Goal: Information Seeking & Learning: Check status

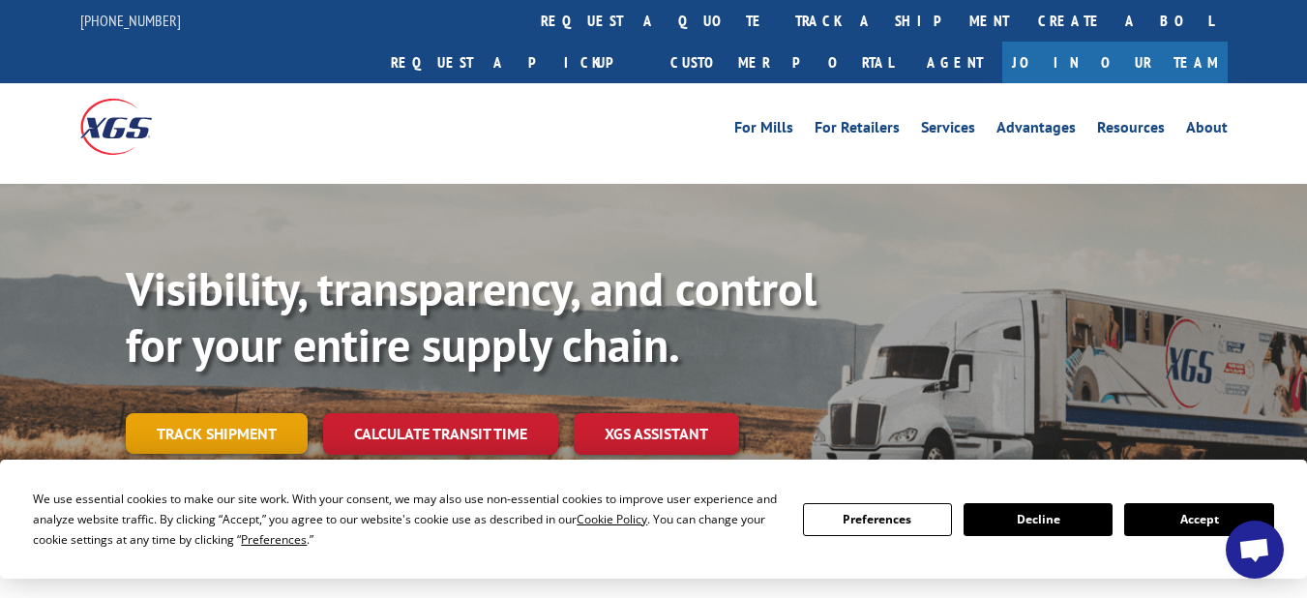
click at [253, 413] on link "Track shipment" at bounding box center [217, 433] width 182 height 41
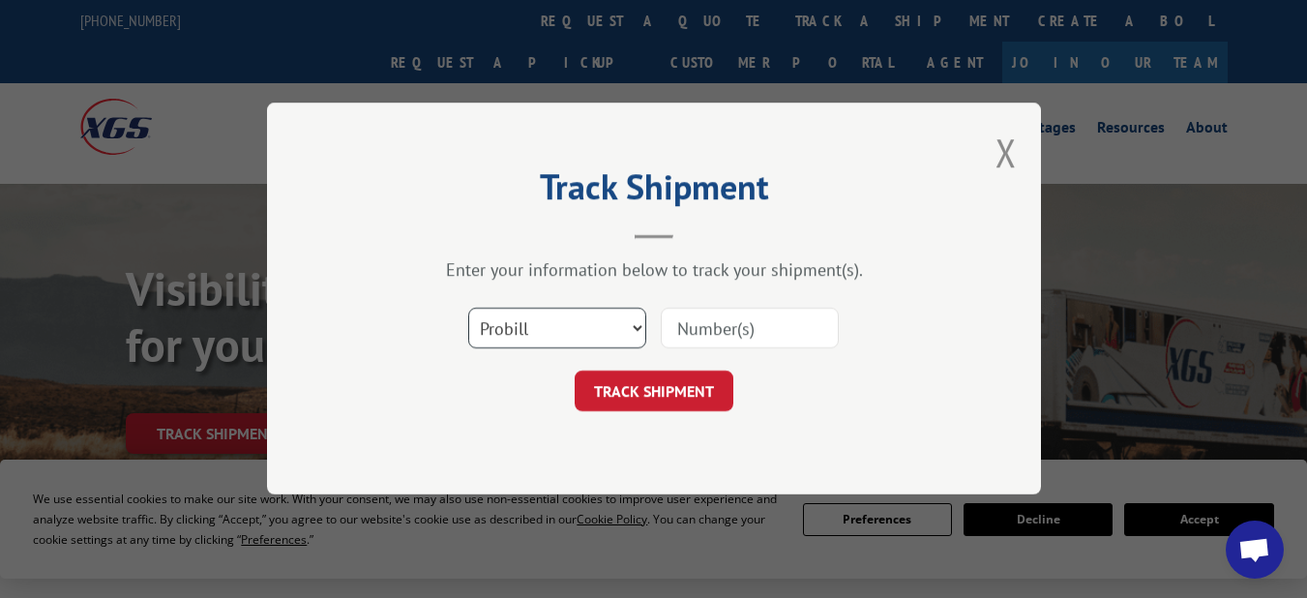
click at [631, 327] on select "Select category... Probill BOL PO" at bounding box center [557, 329] width 178 height 41
select select "bol"
click at [468, 309] on select "Select category... Probill BOL PO" at bounding box center [557, 329] width 178 height 41
click at [719, 328] on input at bounding box center [750, 329] width 178 height 41
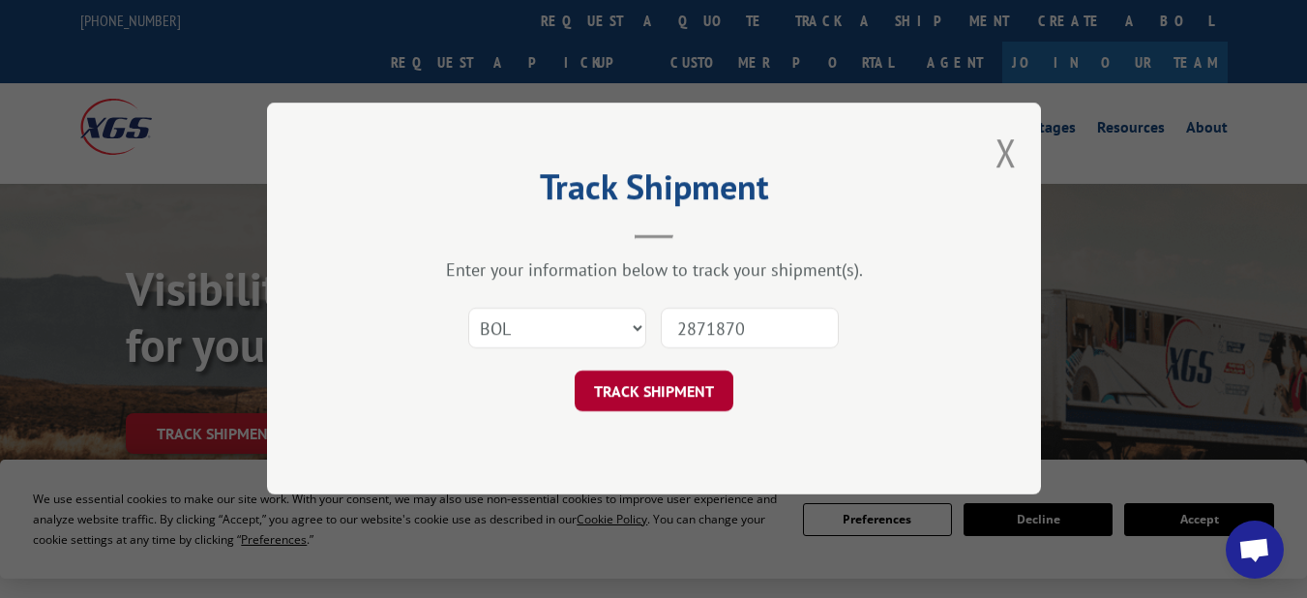
type input "2871870"
click at [679, 388] on button "TRACK SHIPMENT" at bounding box center [654, 391] width 159 height 41
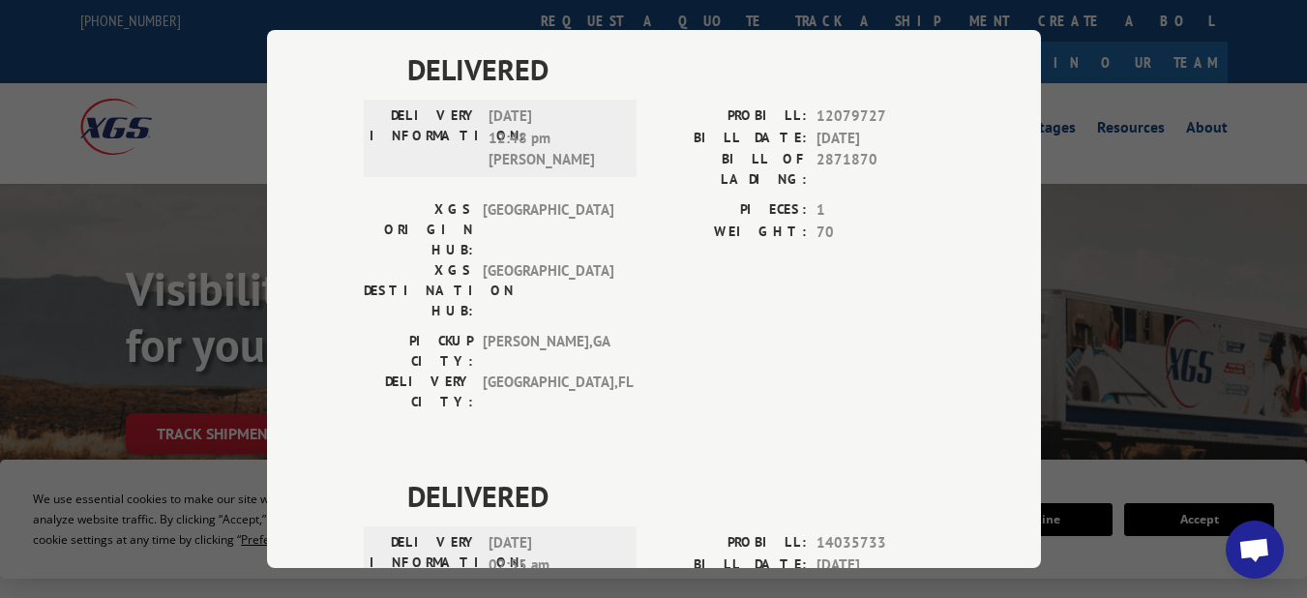
scroll to position [25, 0]
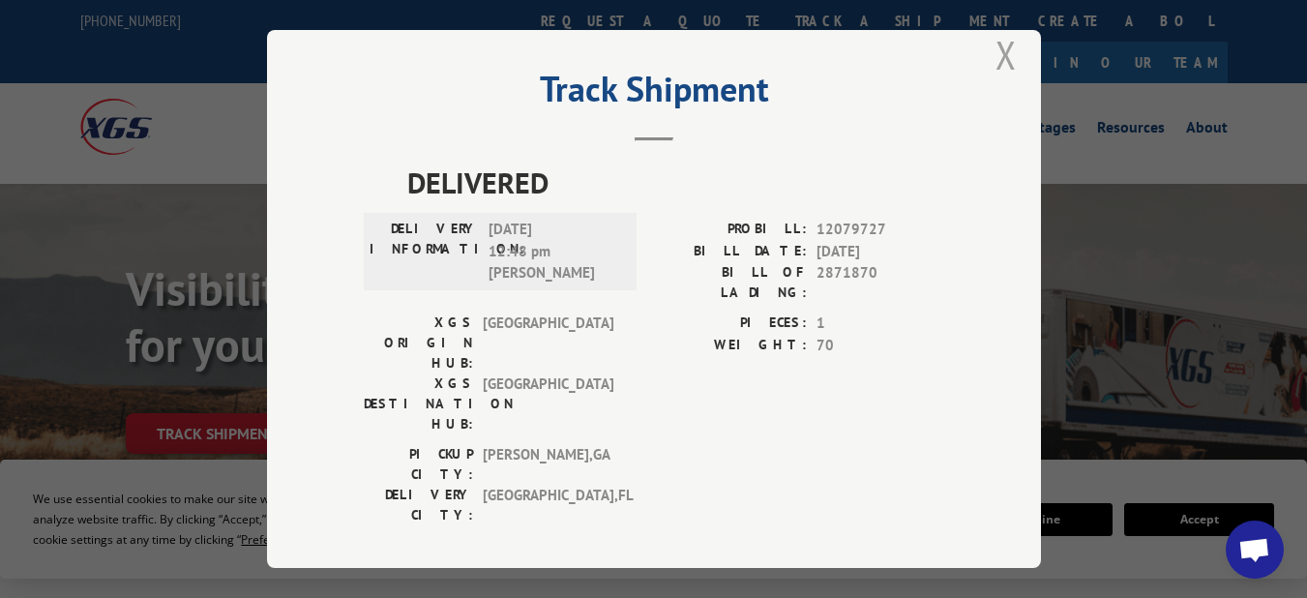
click at [1005, 44] on button "Close modal" at bounding box center [1005, 54] width 21 height 51
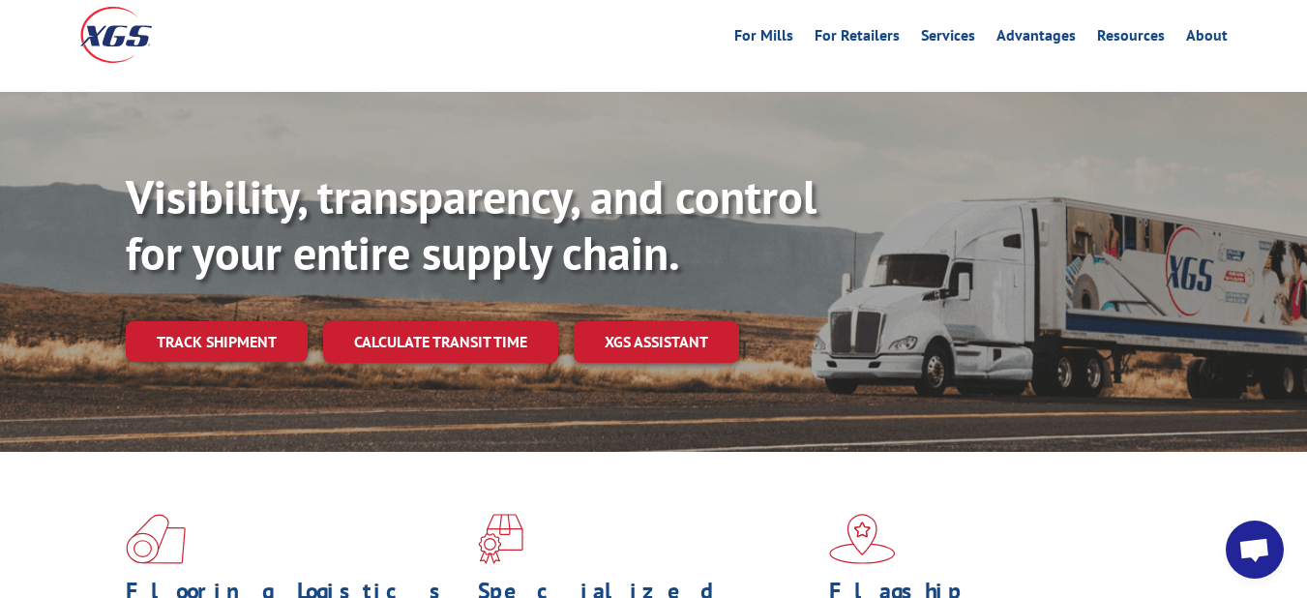
scroll to position [0, 0]
